Goal: Task Accomplishment & Management: Manage account settings

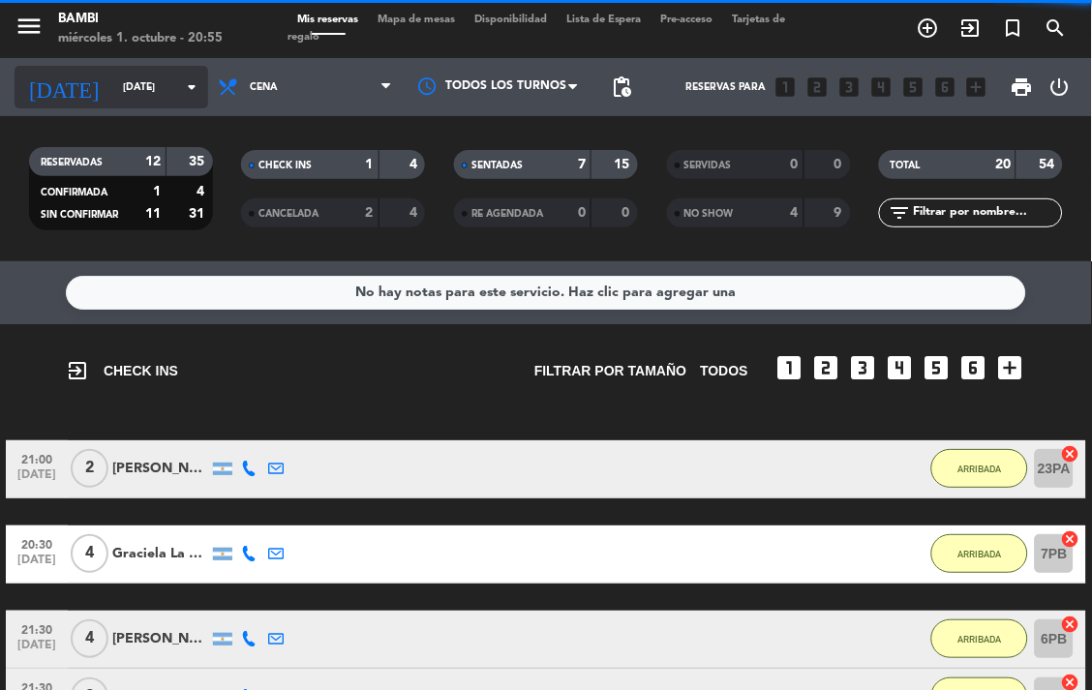
click at [153, 88] on input "[DATE]" at bounding box center [184, 87] width 142 height 31
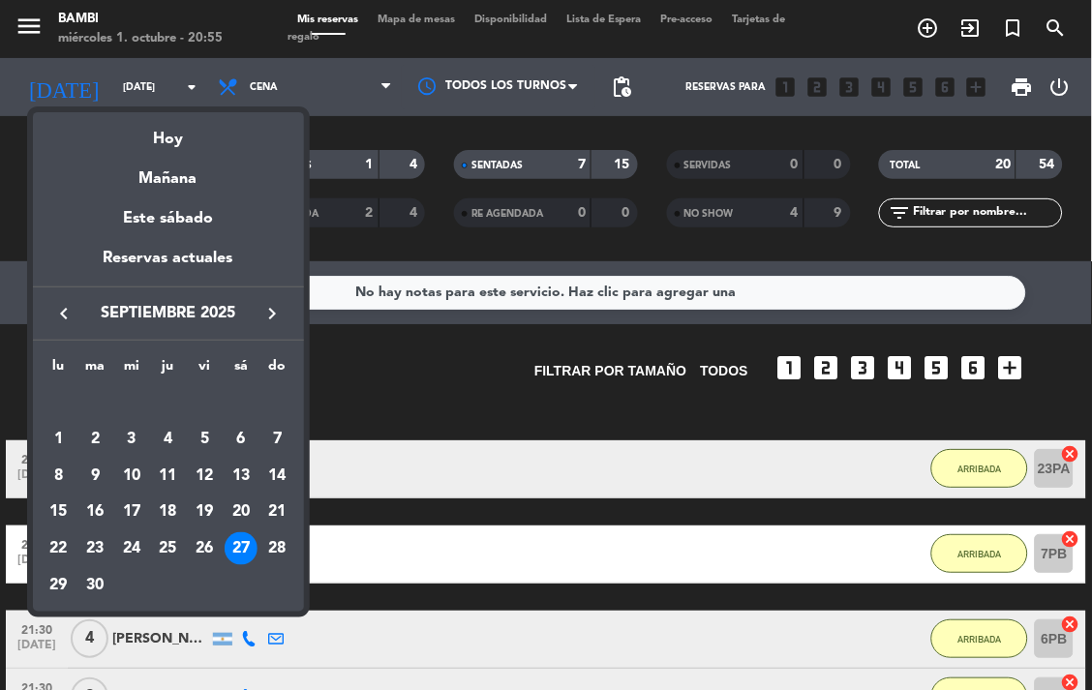
click at [268, 305] on icon "keyboard_arrow_right" at bounding box center [272, 313] width 23 height 23
click at [127, 429] on div "1" at bounding box center [131, 439] width 33 height 33
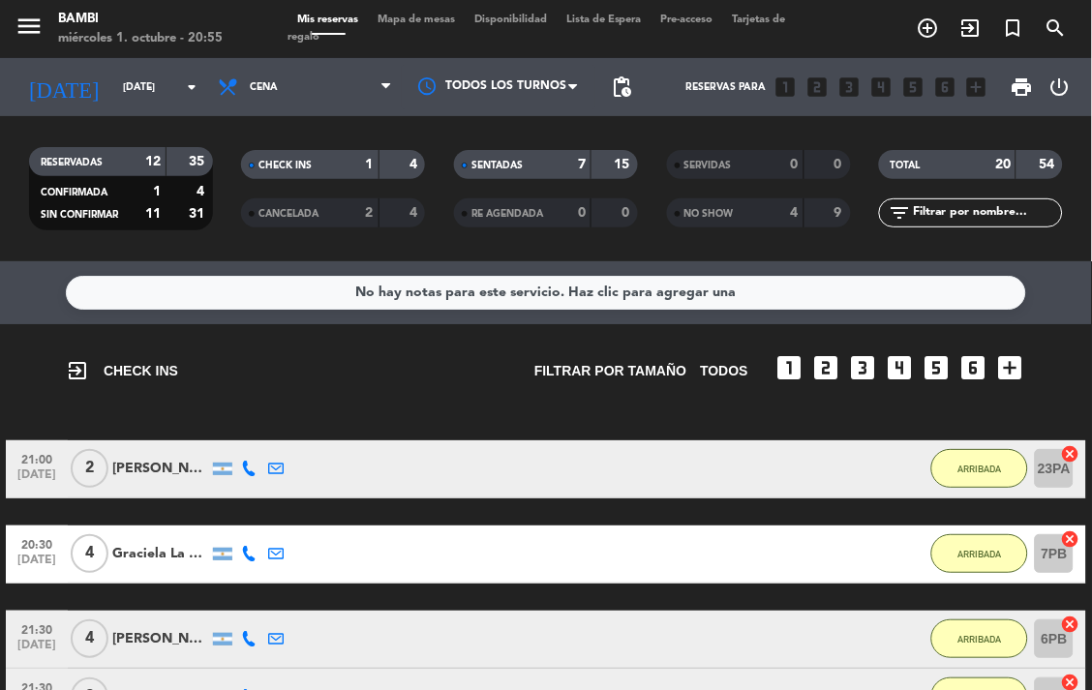
type input "[DATE]"
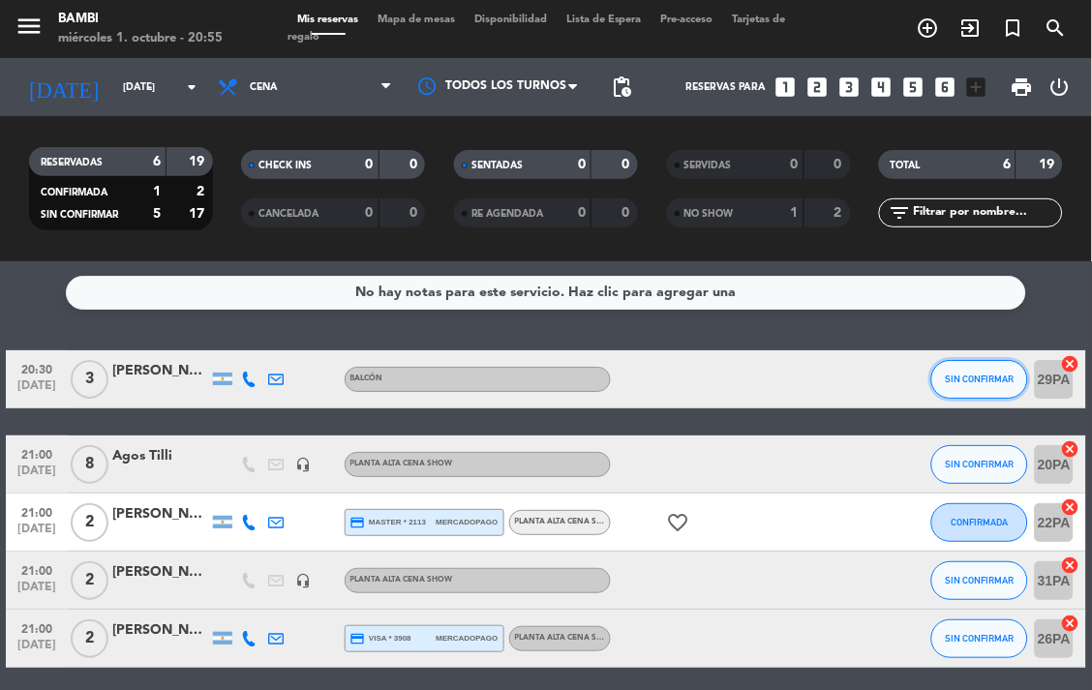
click at [1004, 375] on span "SIN CONFIRMAR" at bounding box center [980, 379] width 69 height 11
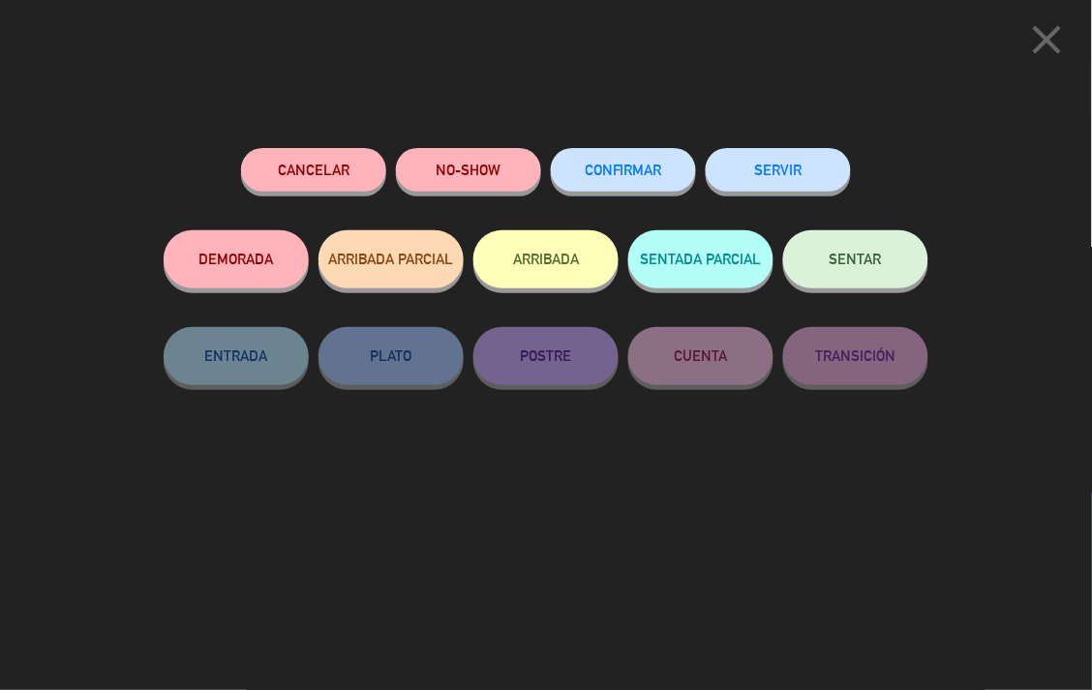
click at [524, 271] on button "ARRIBADA" at bounding box center [545, 259] width 145 height 58
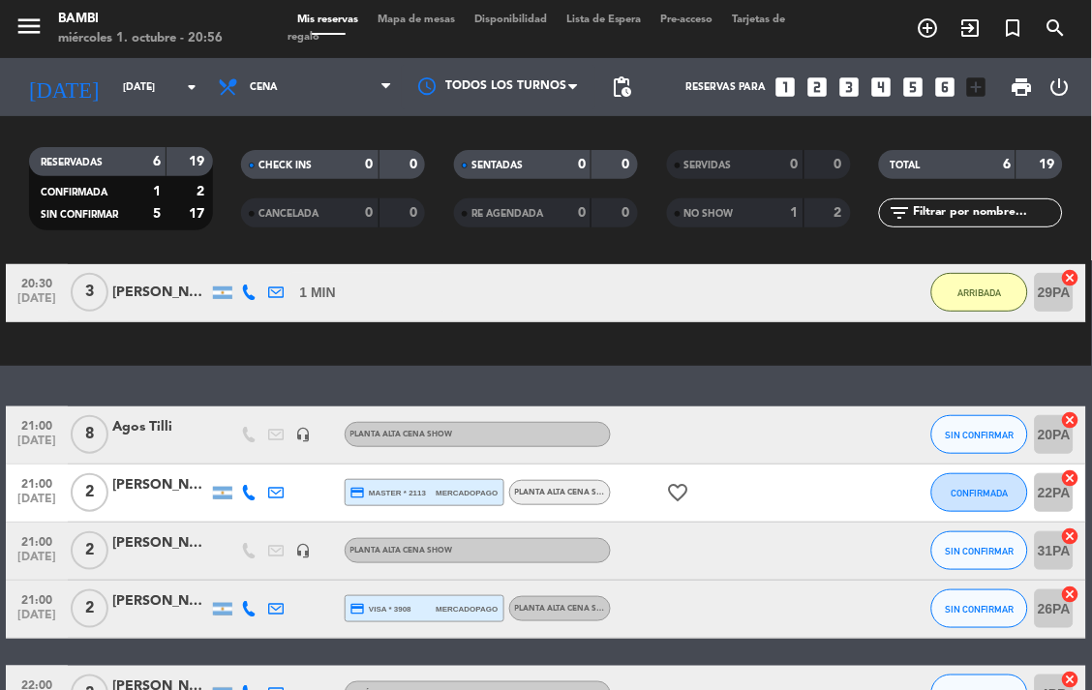
scroll to position [215, 0]
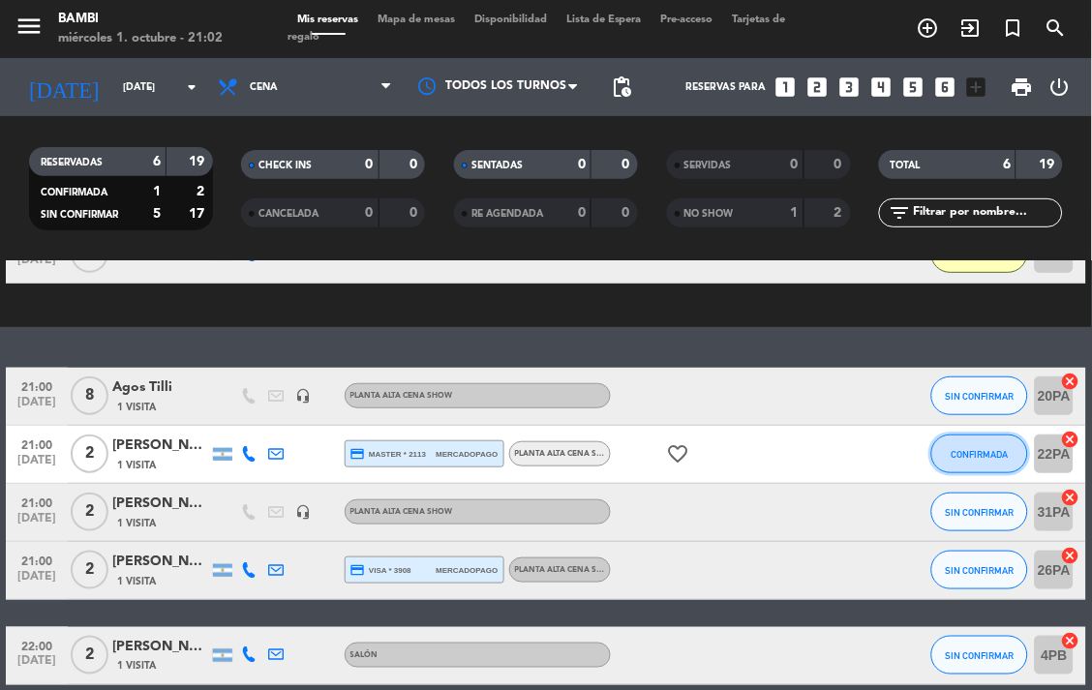
click at [1005, 452] on span "CONFIRMADA" at bounding box center [980, 454] width 57 height 11
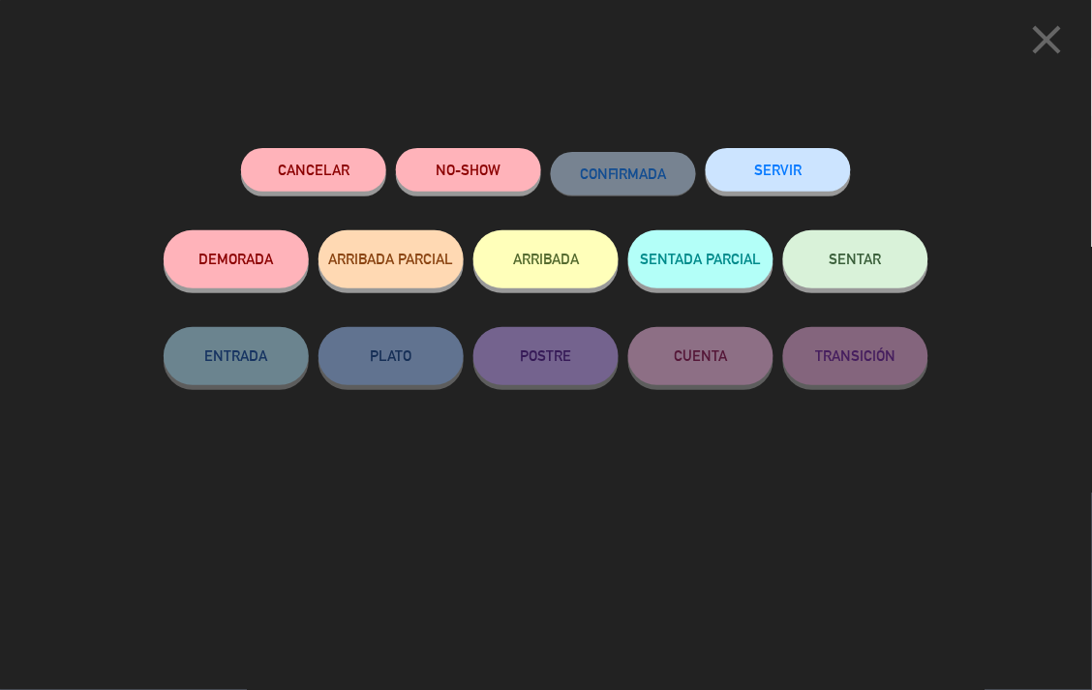
click at [558, 268] on button "ARRIBADA" at bounding box center [545, 259] width 145 height 58
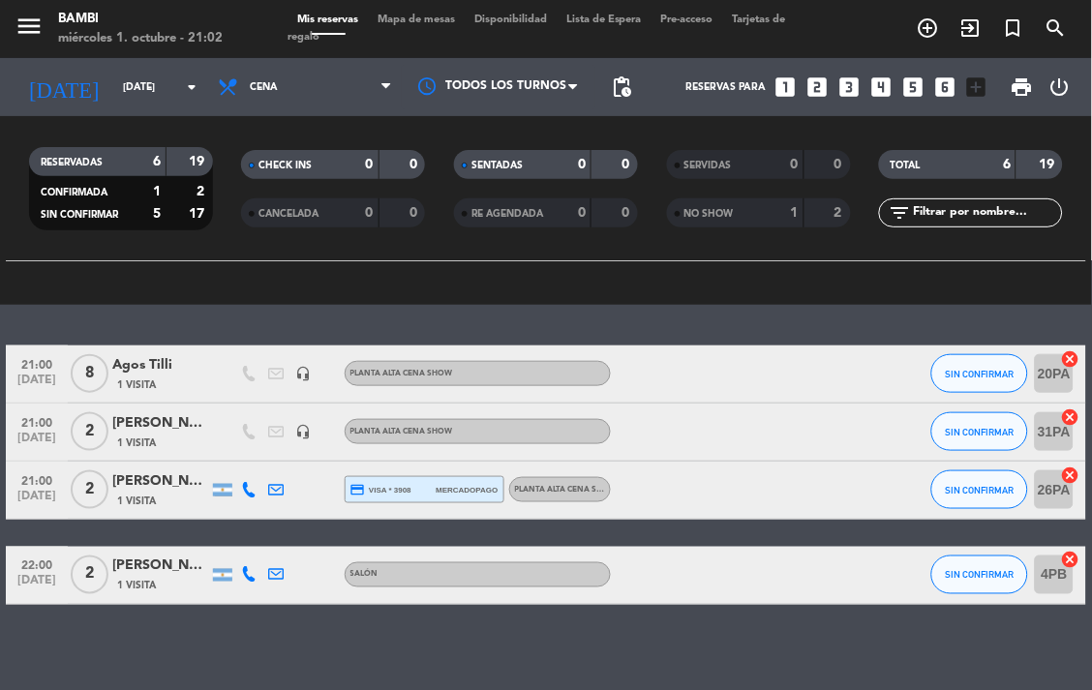
scroll to position [333, 0]
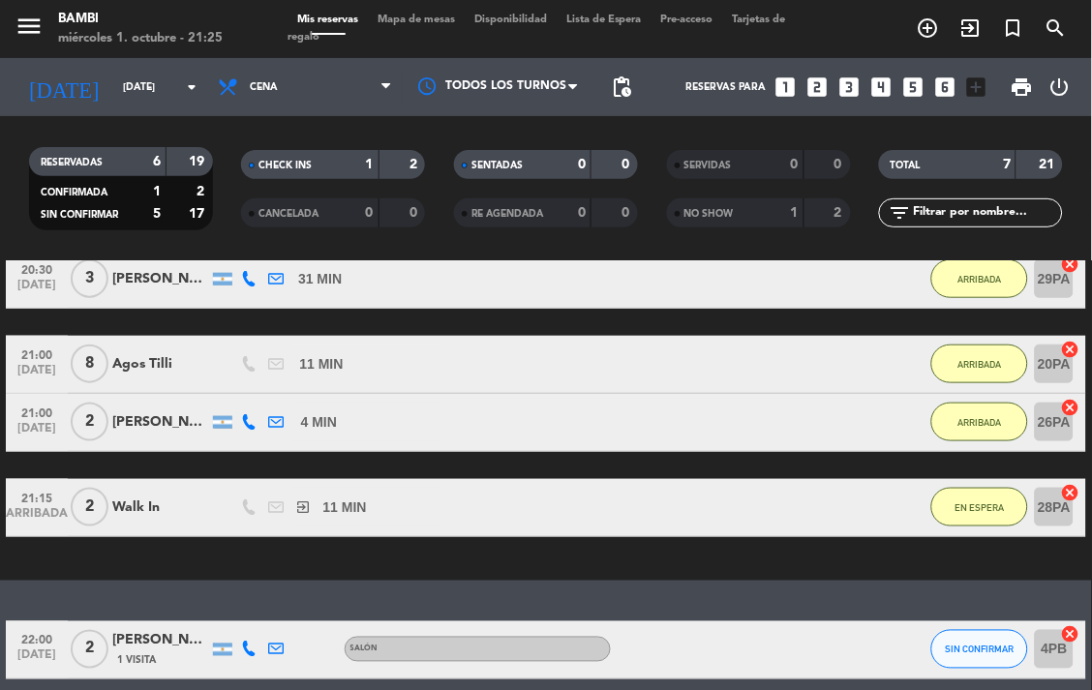
drag, startPoint x: 405, startPoint y: 544, endPoint x: 433, endPoint y: 528, distance: 32.5
click at [412, 538] on div "exit_to_app CHECK INS Filtrar por tamaño TODOS looks_one looks_two looks_3 look…" at bounding box center [546, 286] width 1092 height 590
